Goal: Task Accomplishment & Management: Complete application form

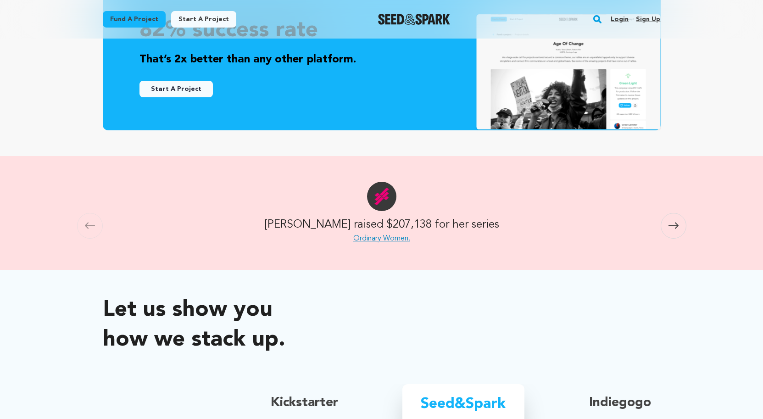
scroll to position [324, 0]
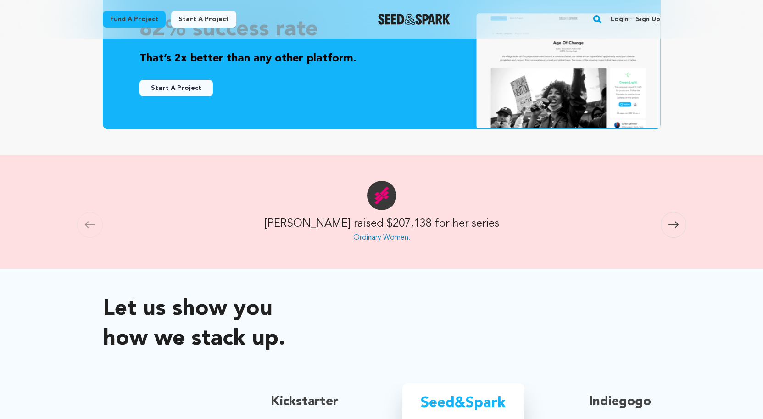
click at [678, 226] on icon at bounding box center [673, 224] width 10 height 7
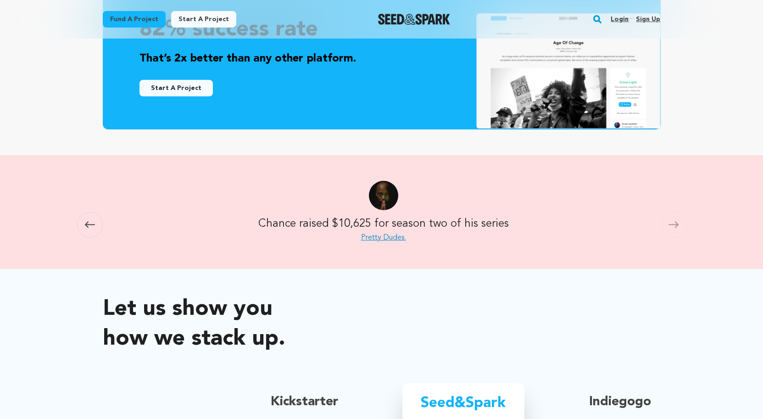
scroll to position [0, 1624]
click at [86, 231] on span at bounding box center [90, 225] width 26 height 26
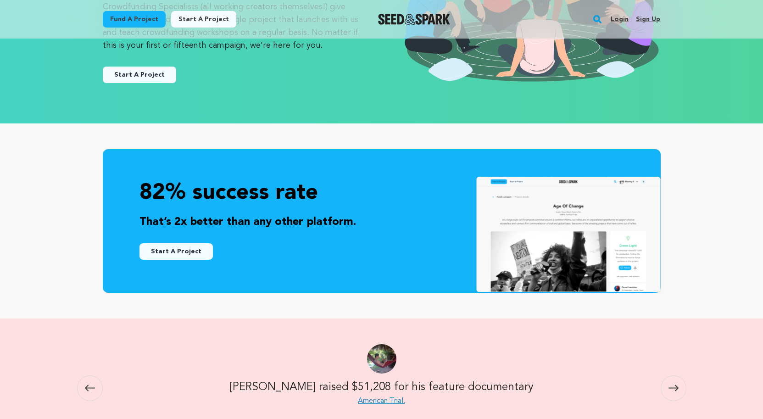
scroll to position [0, 0]
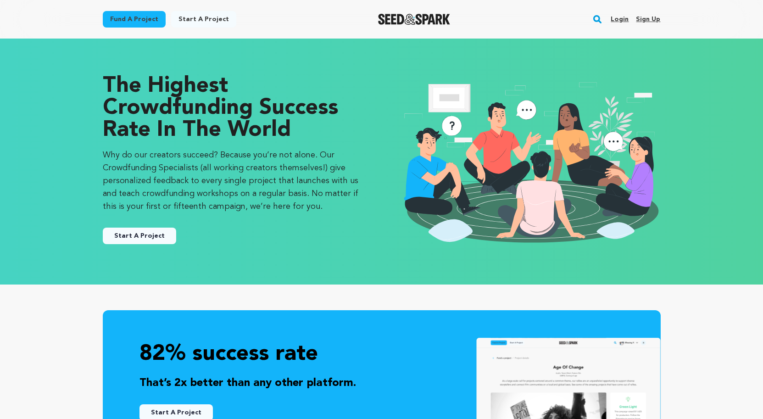
click at [208, 20] on link "Start a project" at bounding box center [203, 19] width 65 height 17
click at [194, 18] on link "Start a project" at bounding box center [203, 19] width 65 height 17
click at [622, 18] on link "Login" at bounding box center [620, 19] width 18 height 15
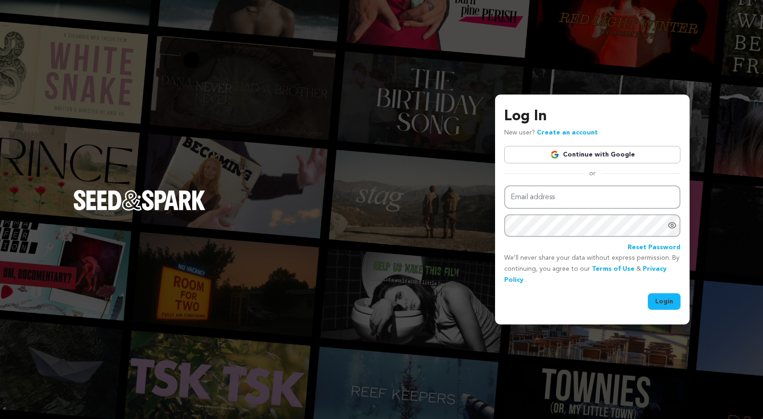
click at [591, 156] on link "Continue with Google" at bounding box center [592, 154] width 176 height 17
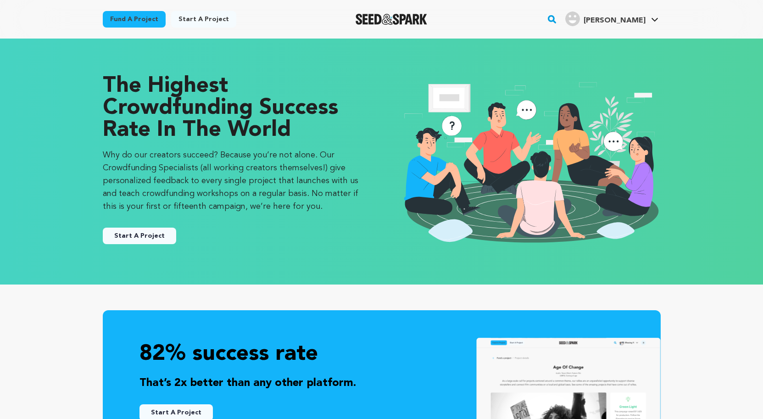
click at [137, 236] on button "Start A Project" at bounding box center [139, 236] width 73 height 17
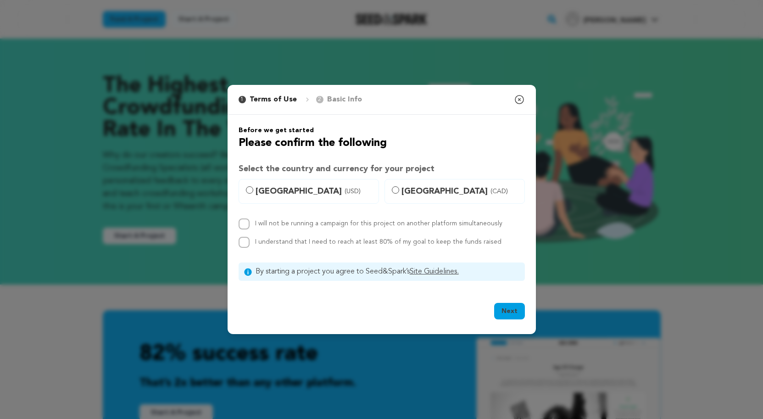
click at [265, 191] on span "United States (USD)" at bounding box center [314, 191] width 117 height 13
click at [253, 191] on input "United States (USD)" at bounding box center [249, 189] width 7 height 7
radio input "true"
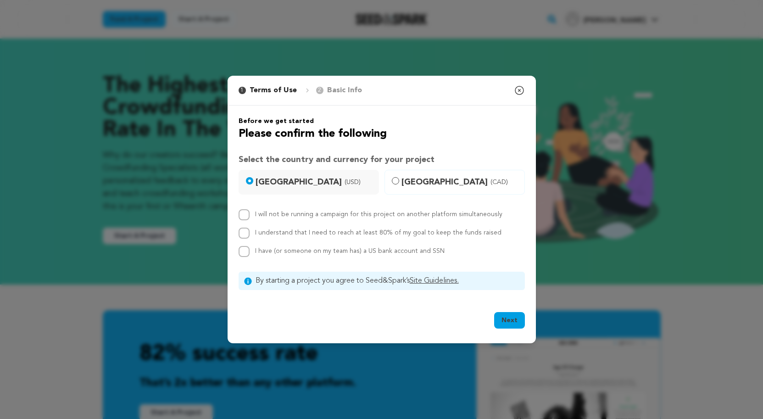
click at [344, 215] on label "I will not be running a campaign for this project on another platform simultane…" at bounding box center [378, 214] width 247 height 6
click at [250, 215] on input "I will not be running a campaign for this project on another platform simultane…" at bounding box center [244, 214] width 11 height 11
checkbox input "true"
click at [283, 235] on label "I understand that I need to reach at least 80% of my goal to keep the funds rai…" at bounding box center [378, 232] width 246 height 6
click at [250, 235] on input "I understand that I need to reach at least 80% of my goal to keep the funds rai…" at bounding box center [244, 233] width 11 height 11
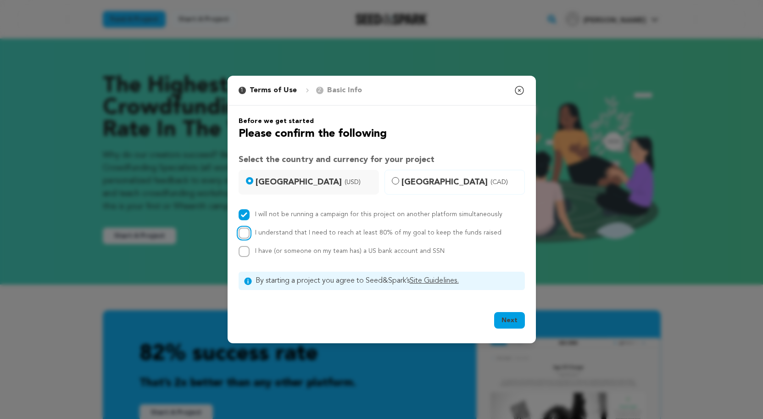
checkbox input "true"
click at [517, 91] on icon "button" at bounding box center [519, 90] width 11 height 11
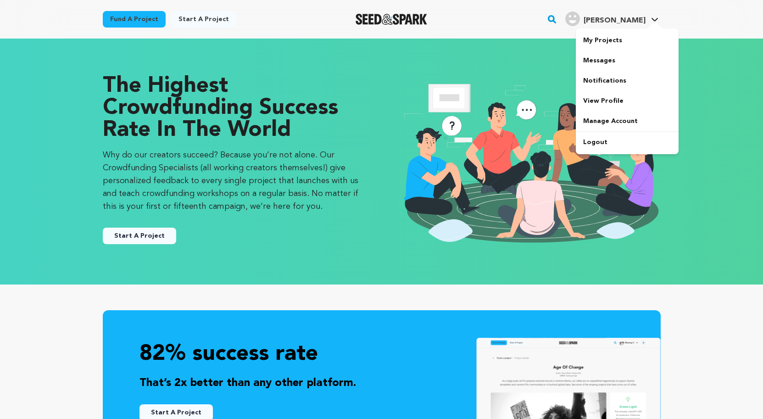
click at [654, 22] on div at bounding box center [654, 25] width 18 height 9
click at [593, 145] on link "Logout" at bounding box center [627, 142] width 103 height 20
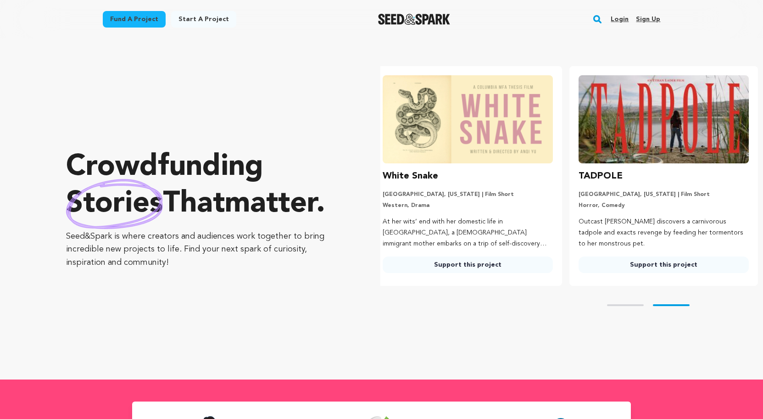
scroll to position [0, 203]
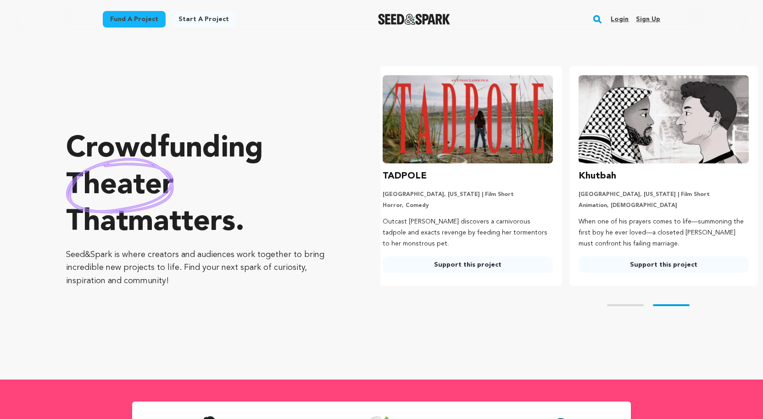
scroll to position [0, 203]
click at [211, 18] on link "Start a project" at bounding box center [203, 19] width 65 height 17
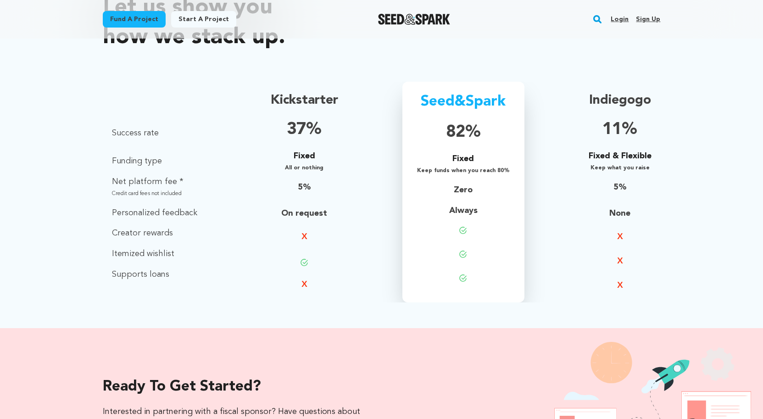
scroll to position [620, 0]
